Goal: Task Accomplishment & Management: Complete application form

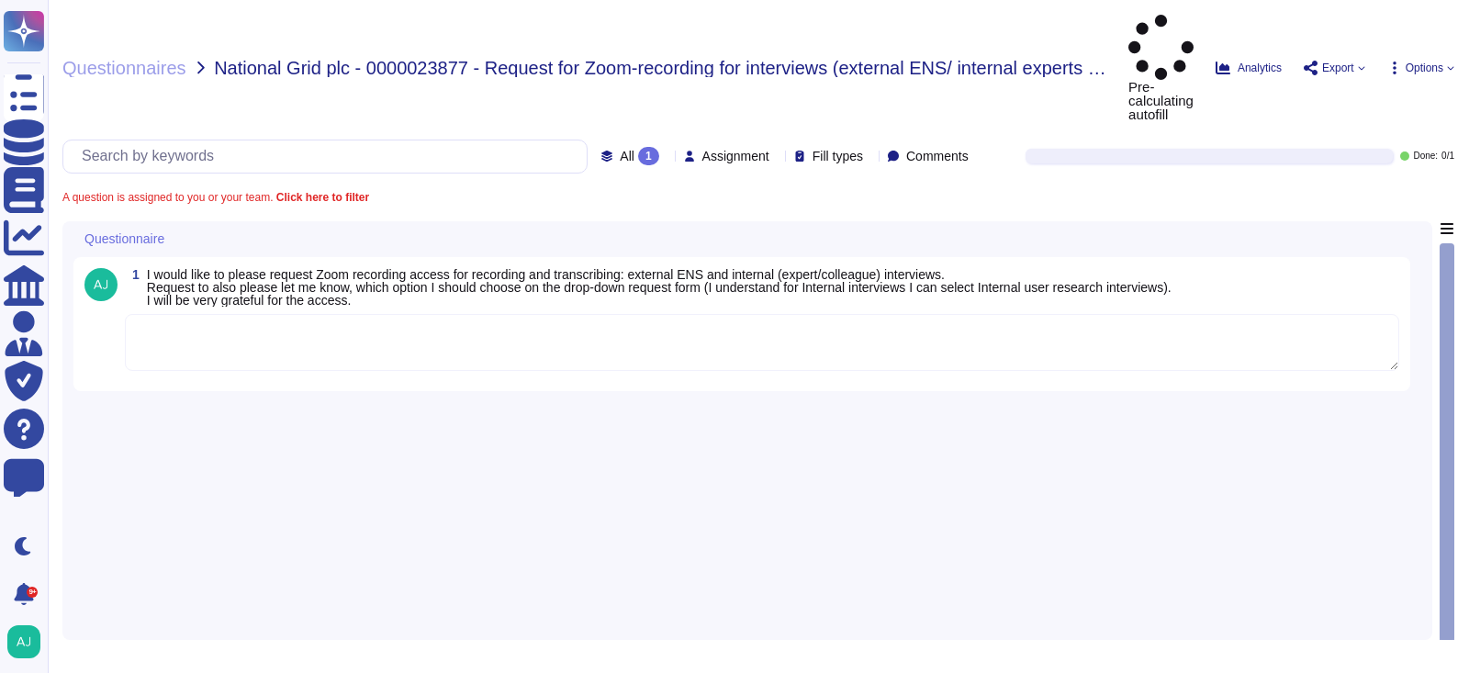
click at [863, 314] on textarea at bounding box center [762, 342] width 1275 height 57
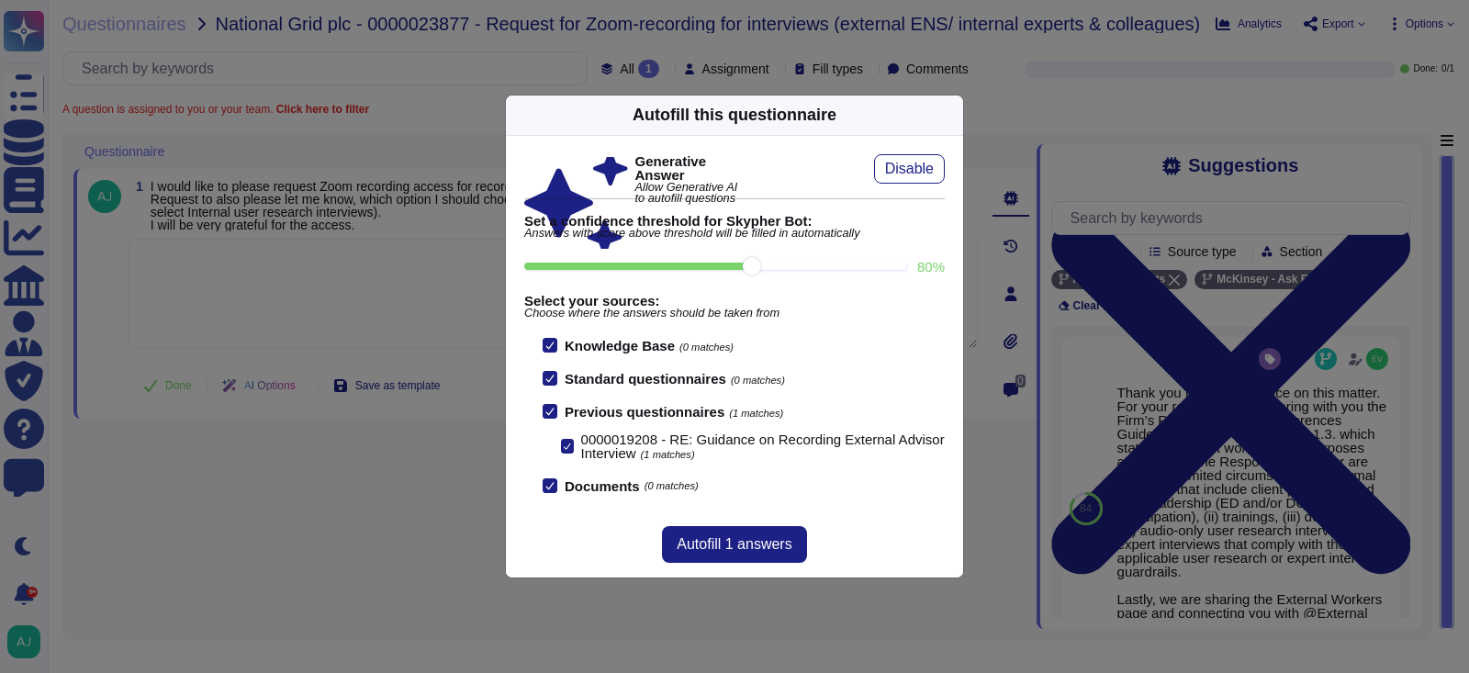
click at [470, 282] on div "Autofill this questionnaire Generative Answer Allow Generative AI to autofill q…" at bounding box center [734, 336] width 1469 height 673
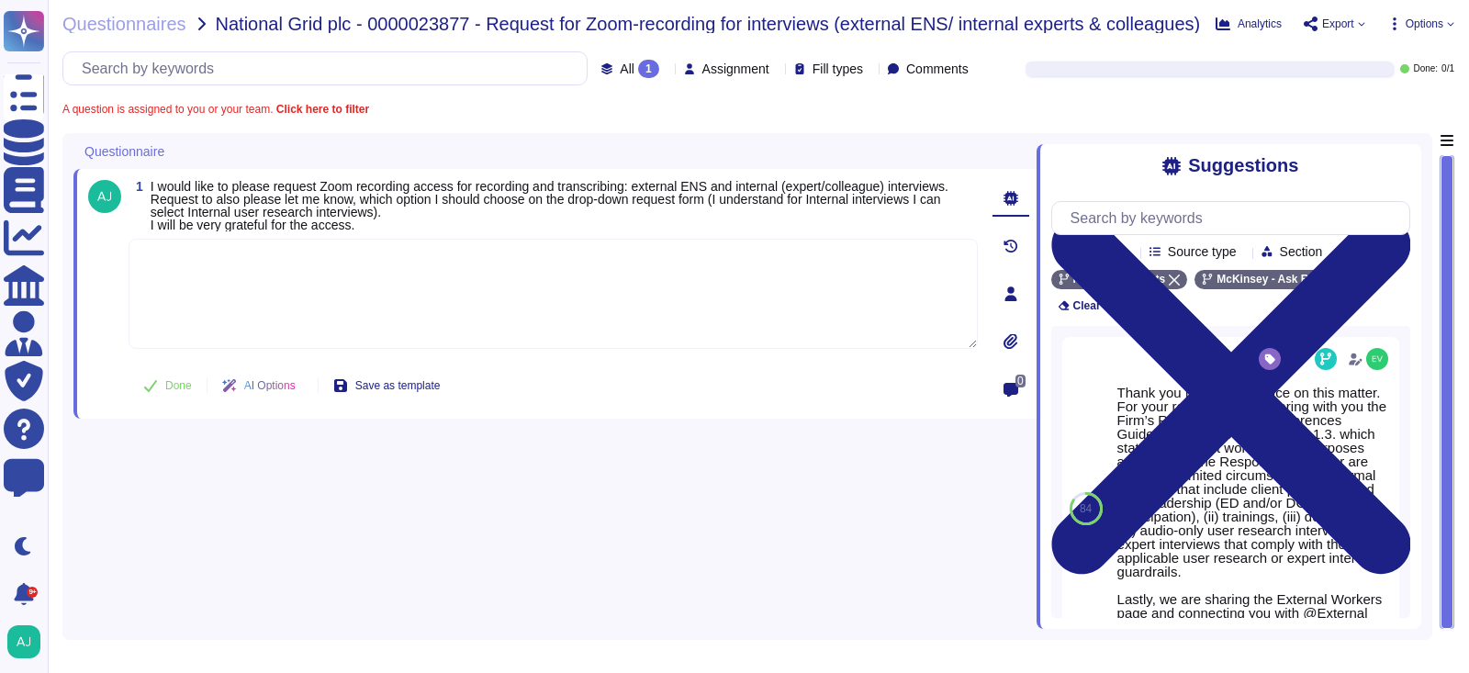
paste textarea "Following our Firm’s Recording Video Conferences Guidelines and AI-Generated Su…"
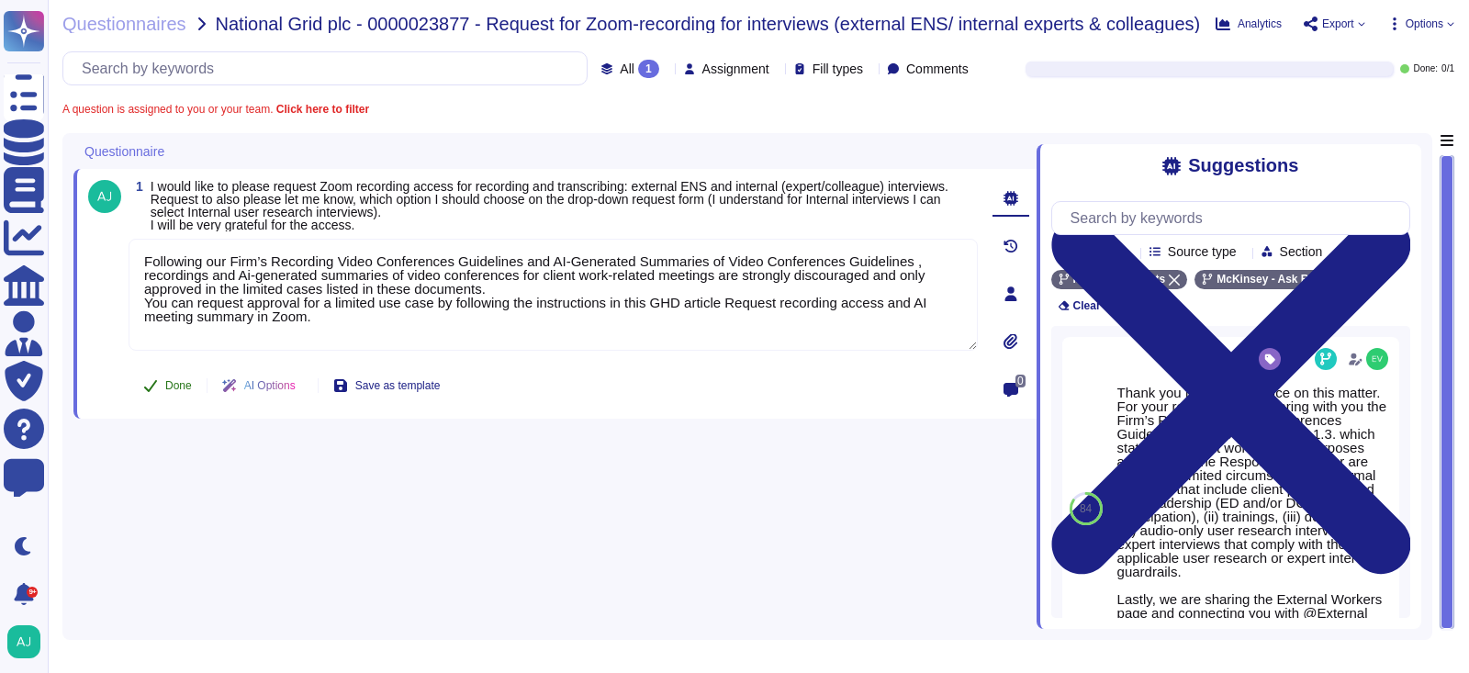
type textarea "Following our Firm’s Recording Video Conferences Guidelines and AI-Generated Su…"
click at [189, 387] on button "Done" at bounding box center [168, 385] width 78 height 37
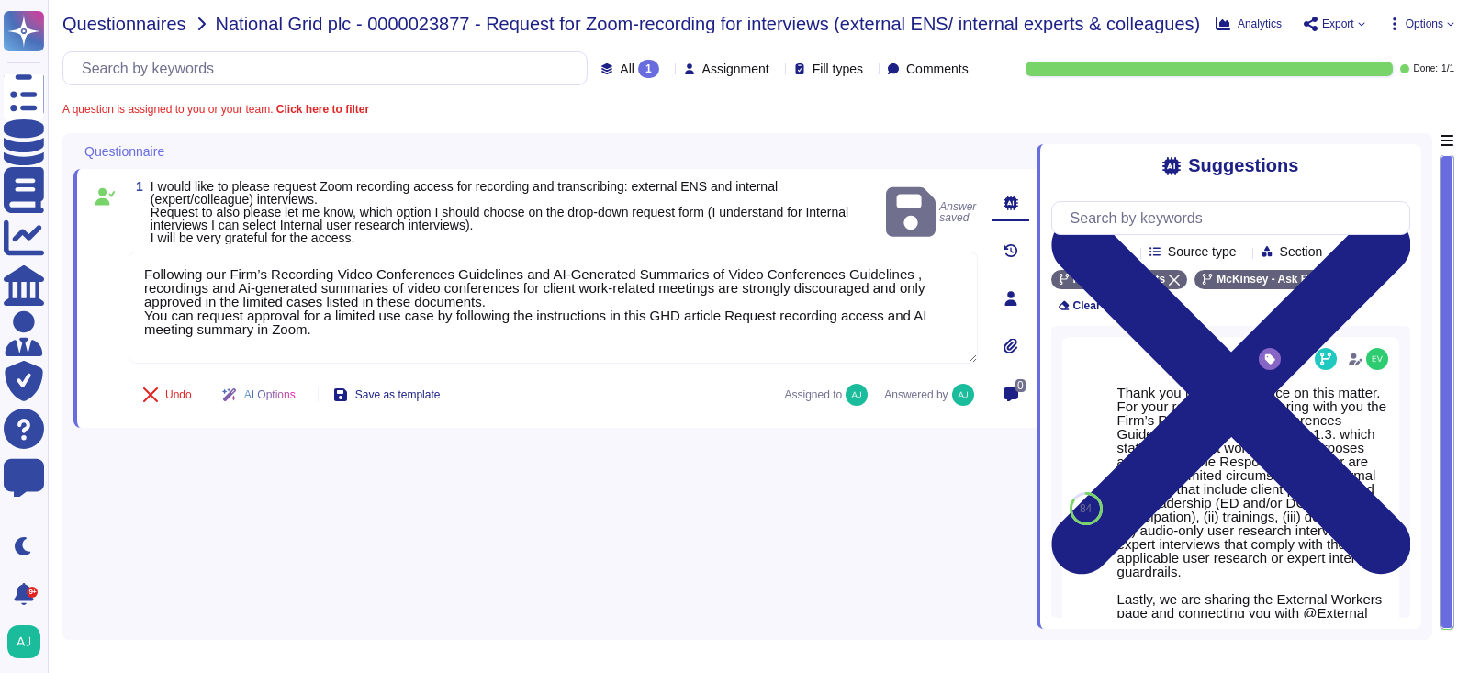
click at [149, 22] on span "Questionnaires" at bounding box center [124, 24] width 124 height 18
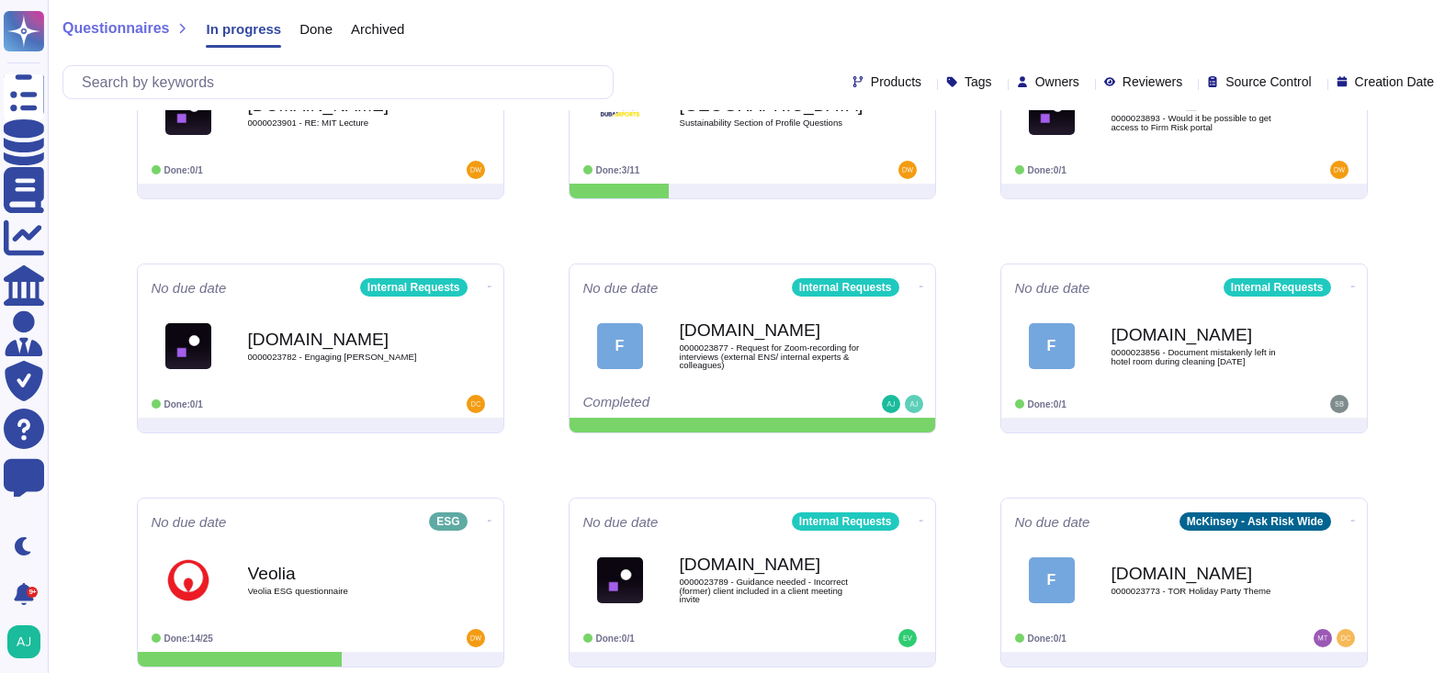
scroll to position [339, 0]
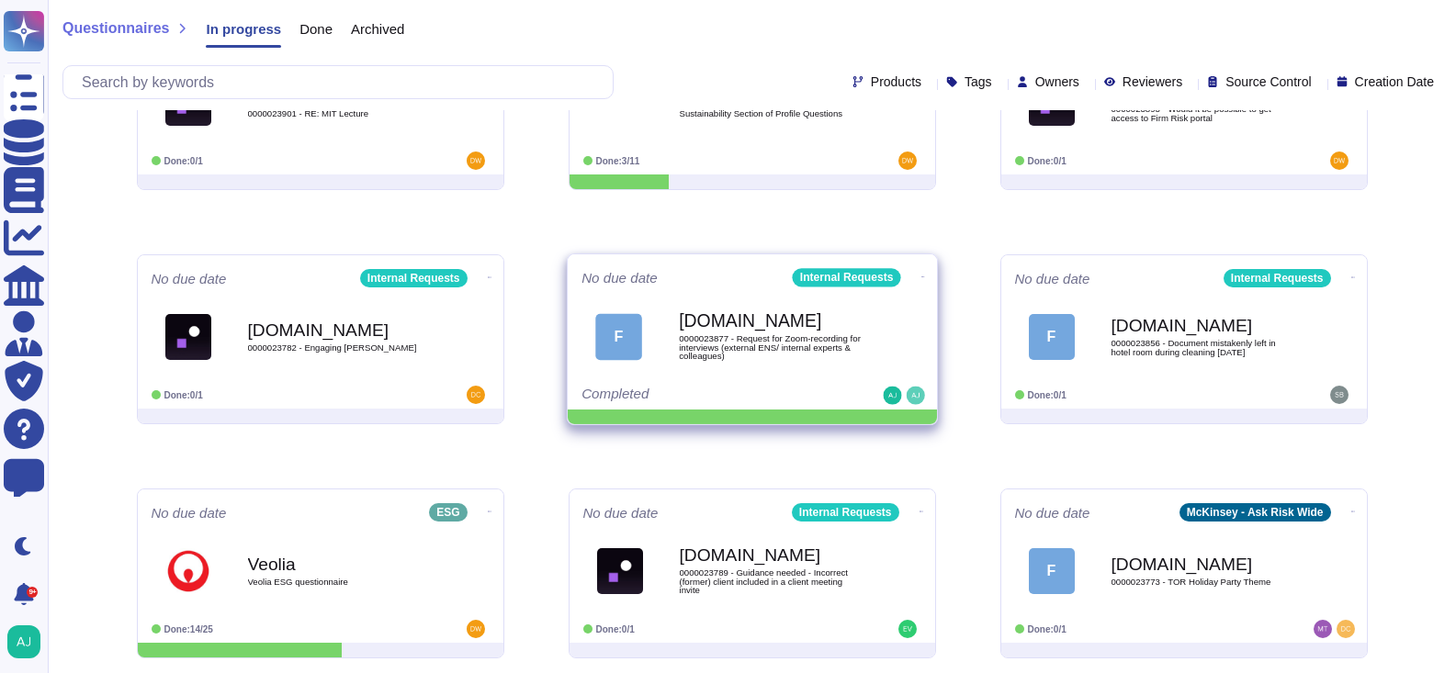
click at [920, 278] on icon at bounding box center [922, 277] width 4 height 5
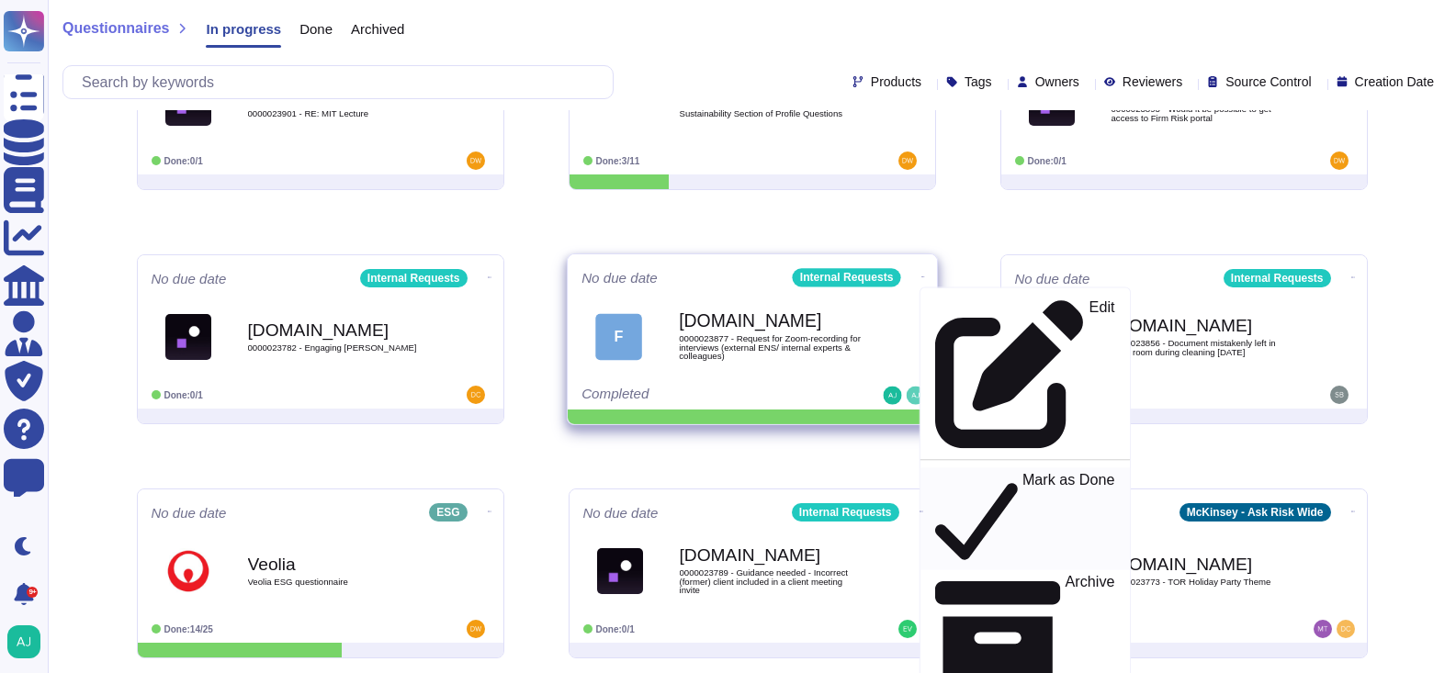
click at [1021, 472] on p "Mark as Done" at bounding box center [1067, 519] width 93 height 94
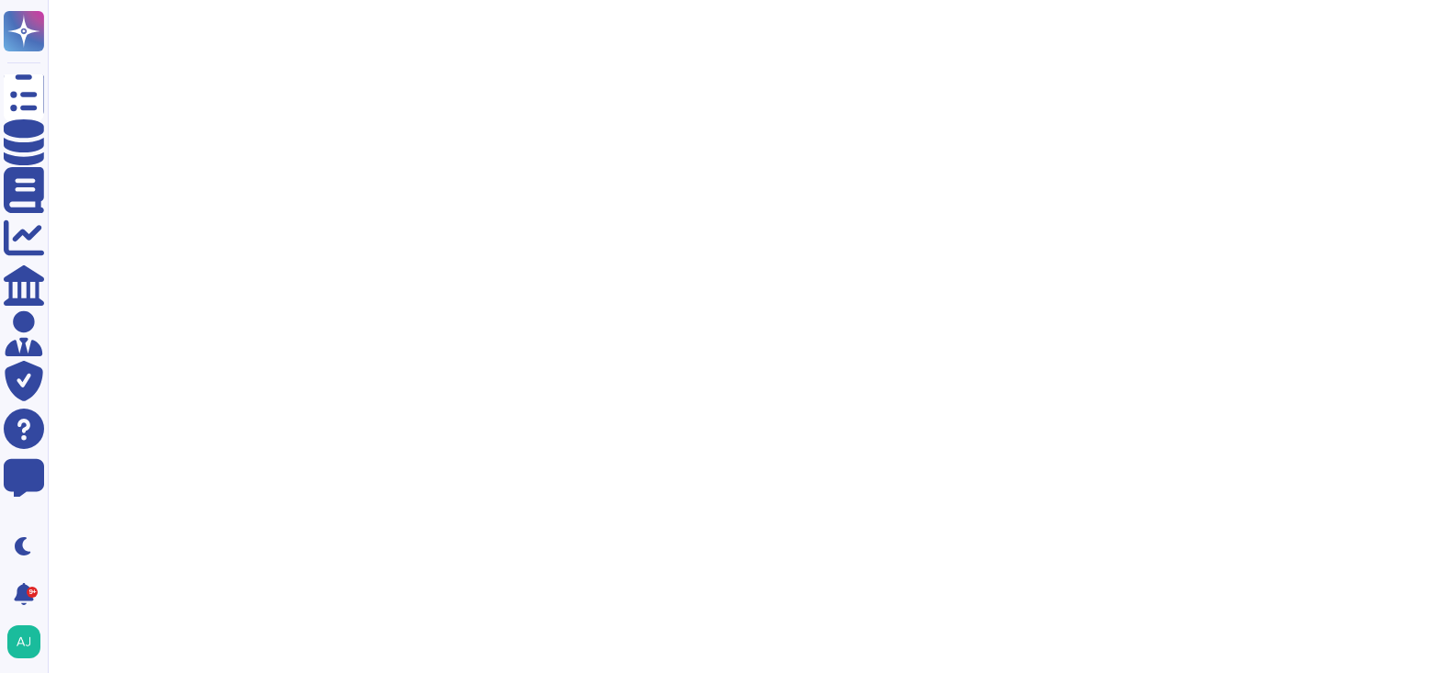
scroll to position [0, 0]
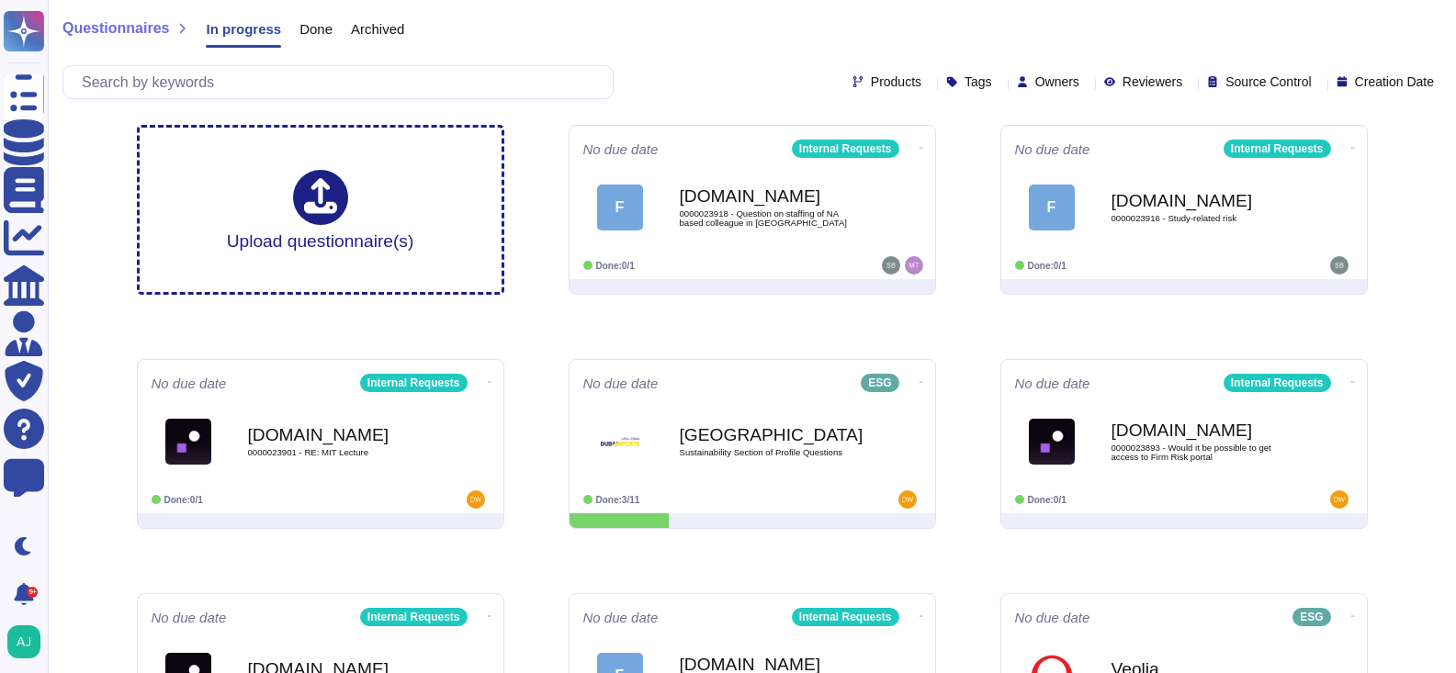
click at [978, 28] on div "Questionnaires In progress Done Archived" at bounding box center [751, 33] width 1378 height 37
